Goal: Information Seeking & Learning: Check status

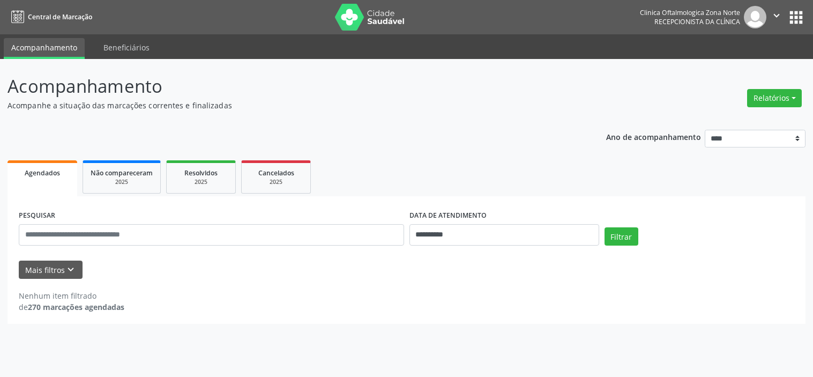
select select "*"
click at [71, 273] on icon "keyboard_arrow_down" at bounding box center [71, 270] width 12 height 12
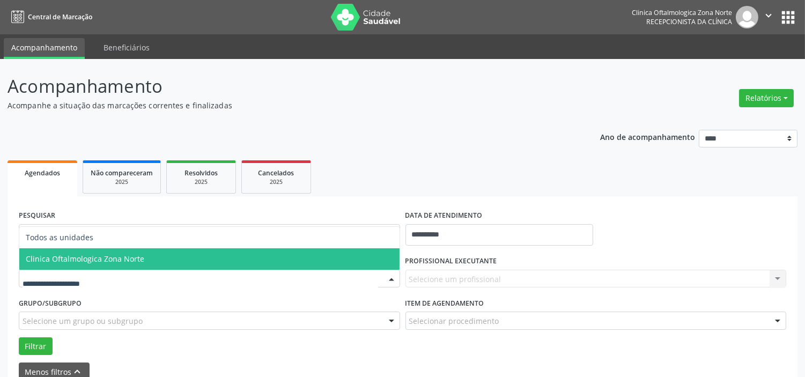
click at [109, 265] on span "Clinica Oftalmologica Zona Norte" at bounding box center [209, 258] width 380 height 21
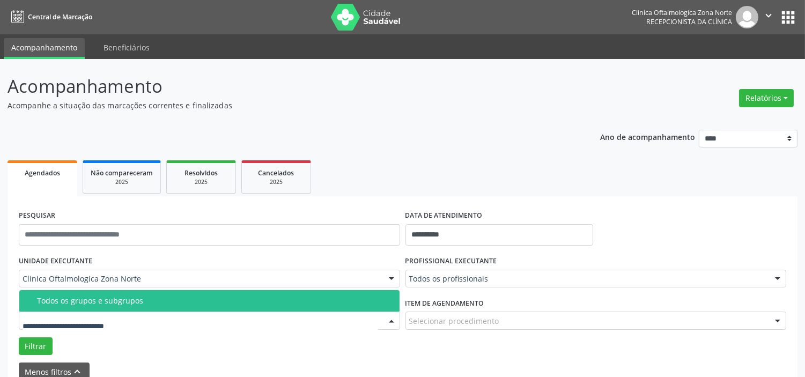
click at [113, 306] on span "Todos os grupos e subgrupos" at bounding box center [209, 300] width 380 height 21
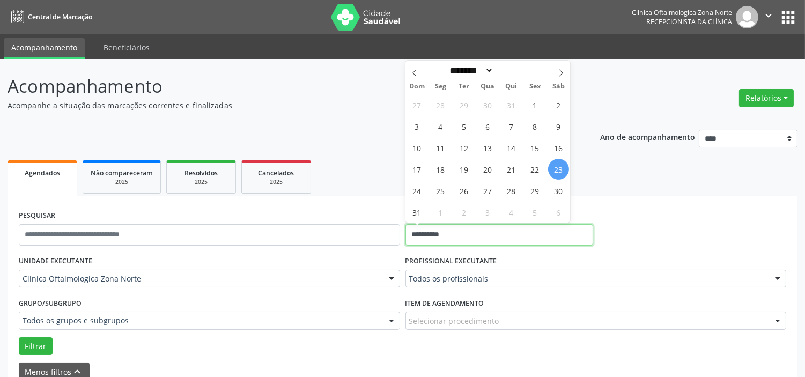
drag, startPoint x: 492, startPoint y: 226, endPoint x: 485, endPoint y: 232, distance: 9.5
click at [492, 227] on input "**********" at bounding box center [499, 234] width 188 height 21
click at [449, 191] on span "25" at bounding box center [440, 190] width 21 height 21
type input "**********"
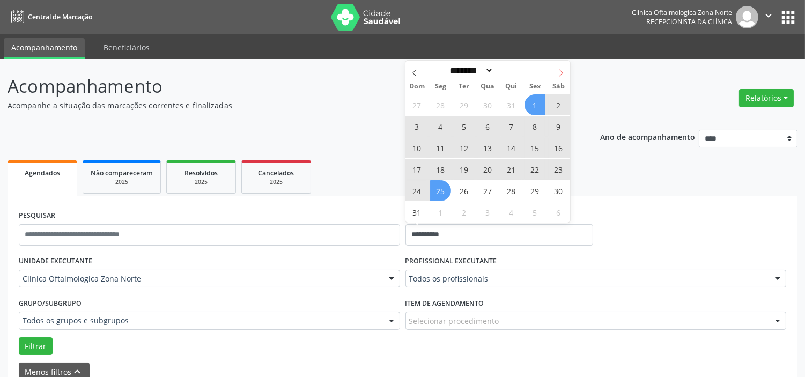
click at [565, 68] on span at bounding box center [561, 70] width 18 height 18
select select "*"
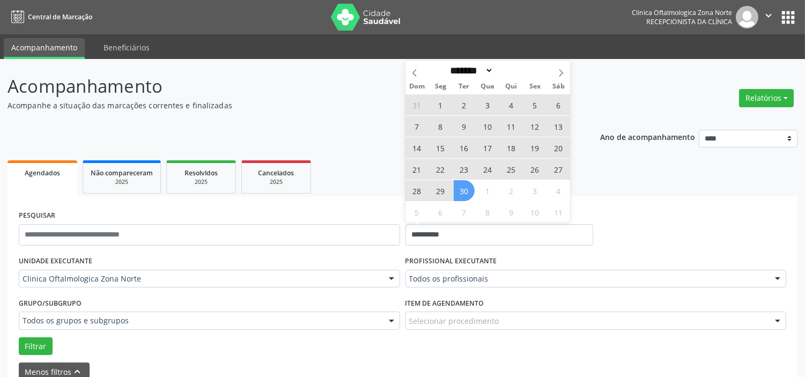
click at [462, 186] on span "30" at bounding box center [464, 190] width 21 height 21
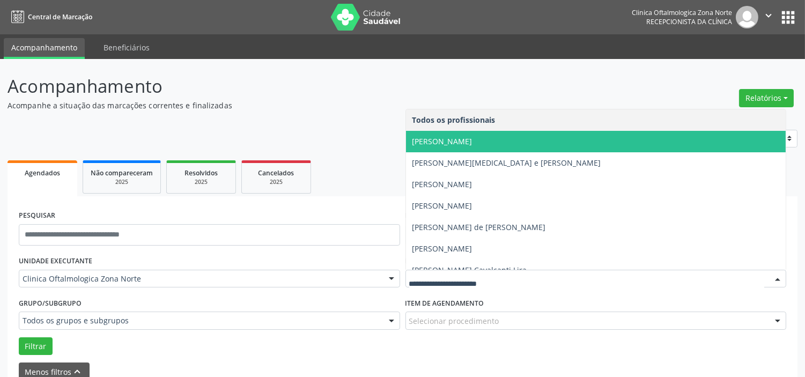
click at [459, 147] on span "[PERSON_NAME]" at bounding box center [596, 141] width 380 height 21
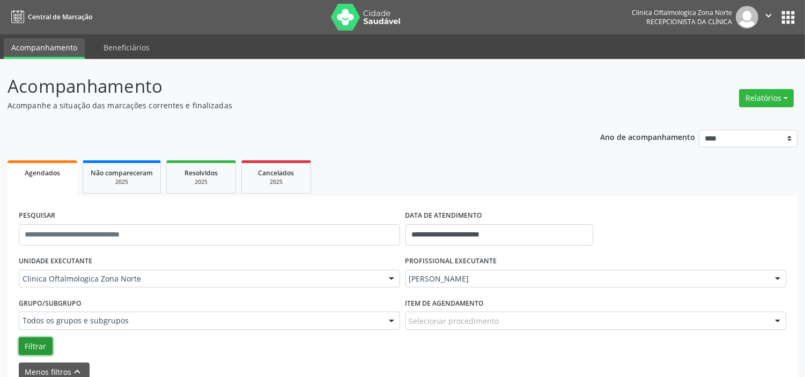
click at [41, 339] on button "Filtrar" at bounding box center [36, 346] width 34 height 18
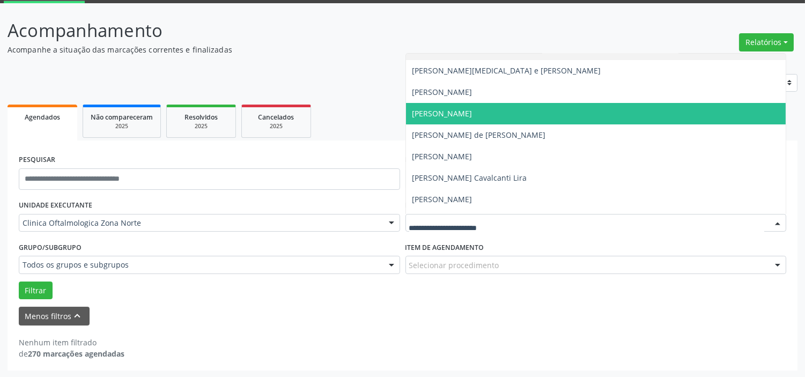
scroll to position [54, 0]
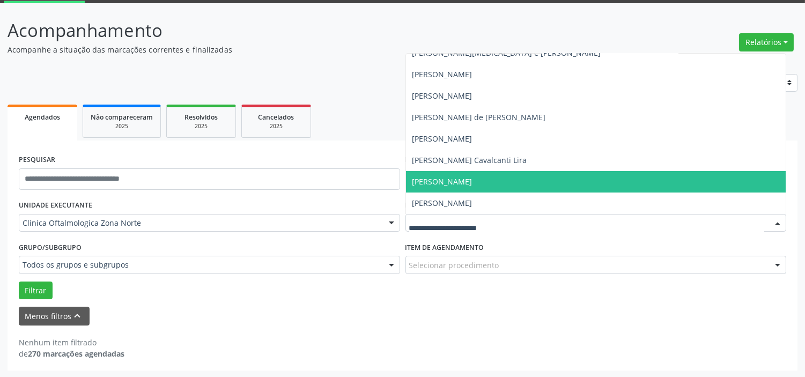
click at [463, 181] on span "[PERSON_NAME]" at bounding box center [442, 181] width 60 height 10
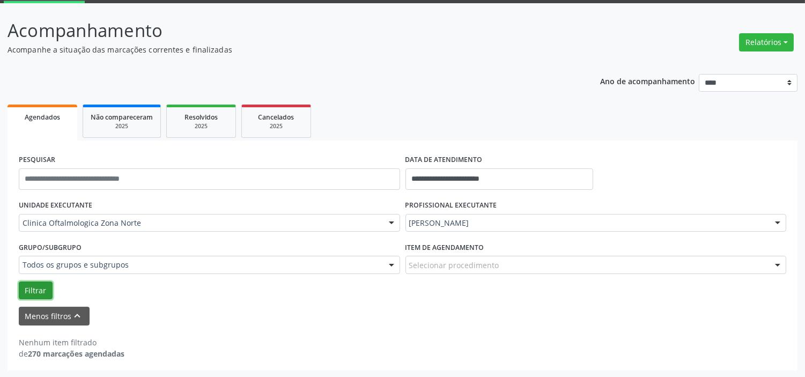
click at [43, 290] on button "Filtrar" at bounding box center [36, 291] width 34 height 18
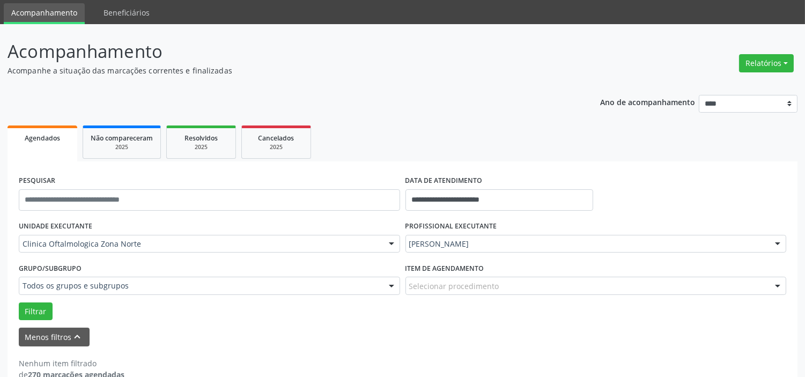
scroll to position [0, 0]
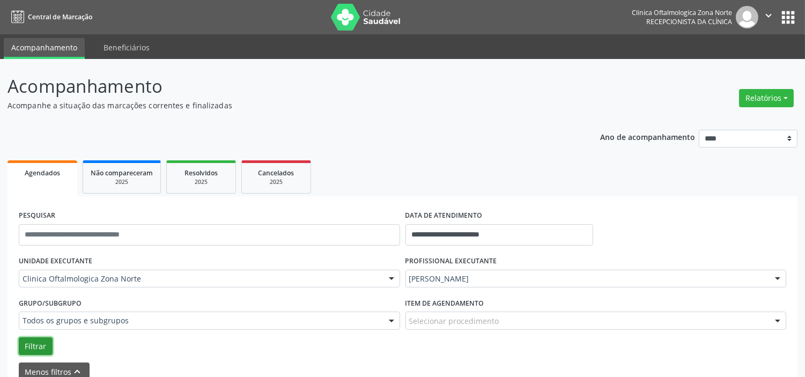
click at [29, 341] on button "Filtrar" at bounding box center [36, 346] width 34 height 18
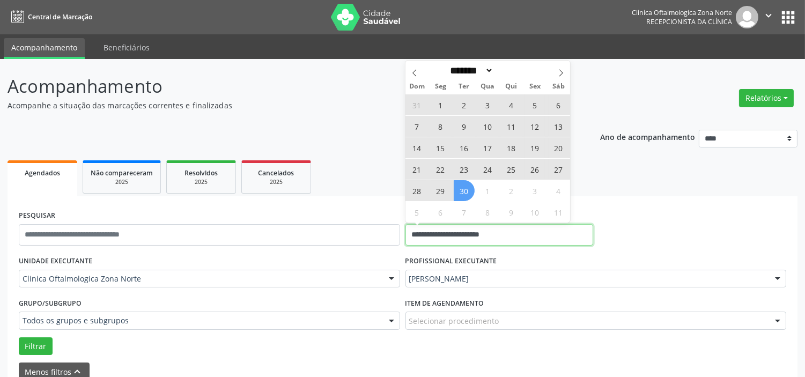
click at [471, 239] on input "**********" at bounding box center [499, 234] width 188 height 21
click at [764, 13] on icon "" at bounding box center [769, 16] width 12 height 12
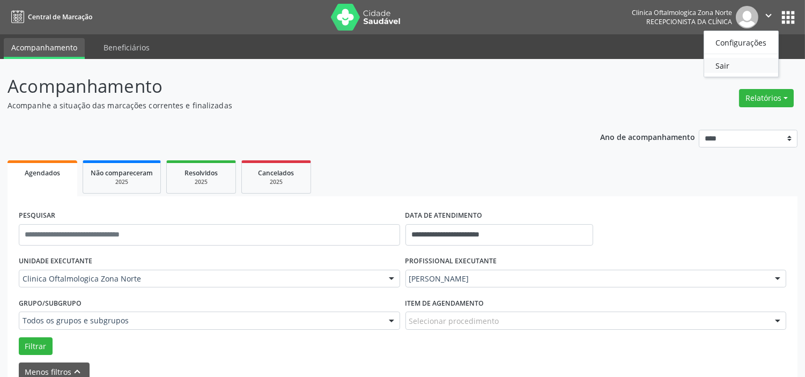
click at [724, 60] on link "Sair" at bounding box center [741, 65] width 74 height 15
